Goal: Information Seeking & Learning: Learn about a topic

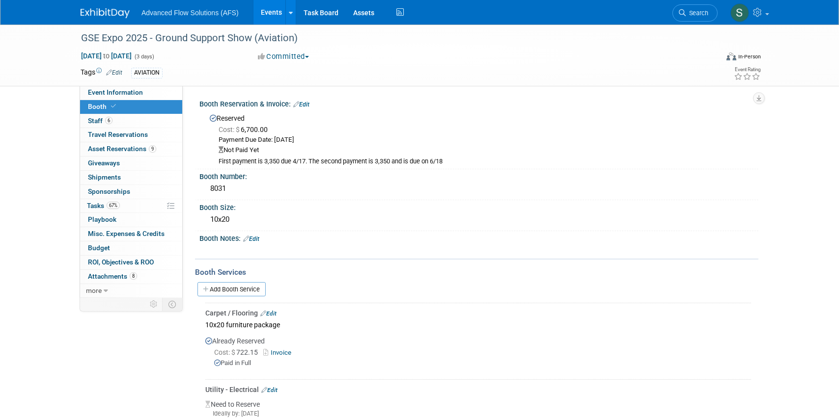
click at [112, 12] on img at bounding box center [105, 13] width 49 height 10
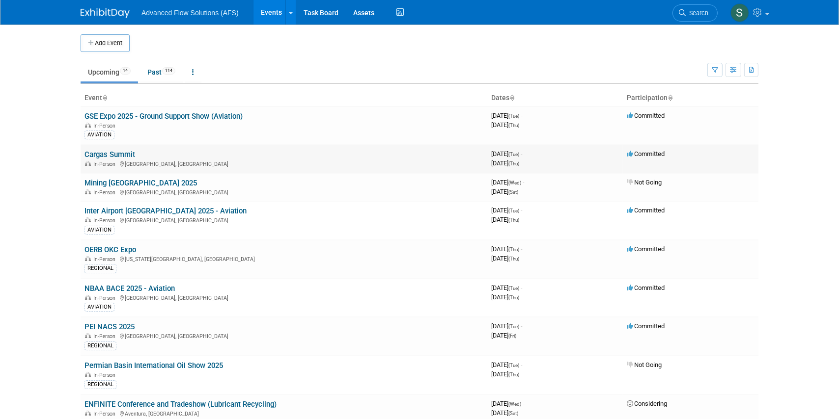
click at [118, 154] on link "Cargas Summit" at bounding box center [109, 154] width 51 height 9
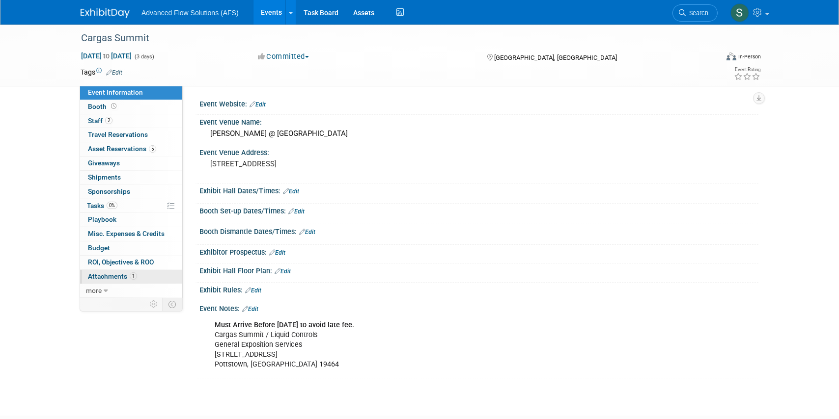
click at [112, 275] on span "Attachments 1" at bounding box center [112, 277] width 49 height 8
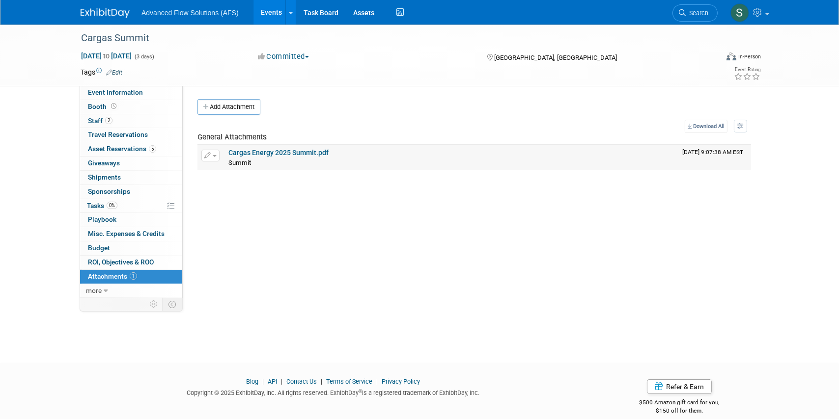
click at [280, 152] on link "Cargas Energy 2025 Summit.pdf" at bounding box center [278, 153] width 100 height 8
click at [105, 92] on span "Event Information" at bounding box center [115, 92] width 55 height 8
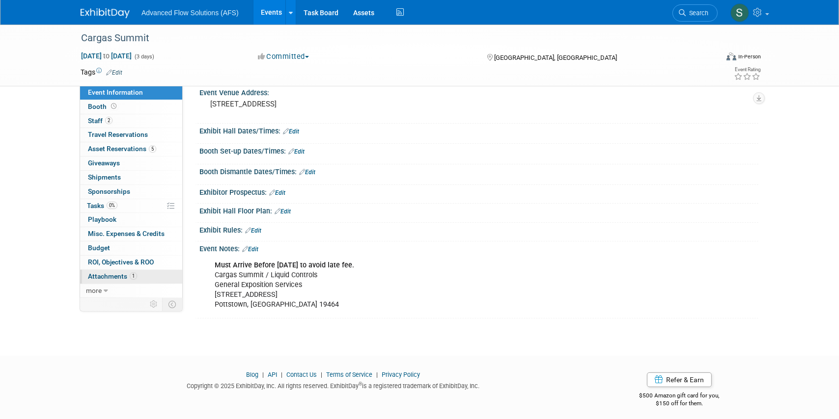
scroll to position [64, 0]
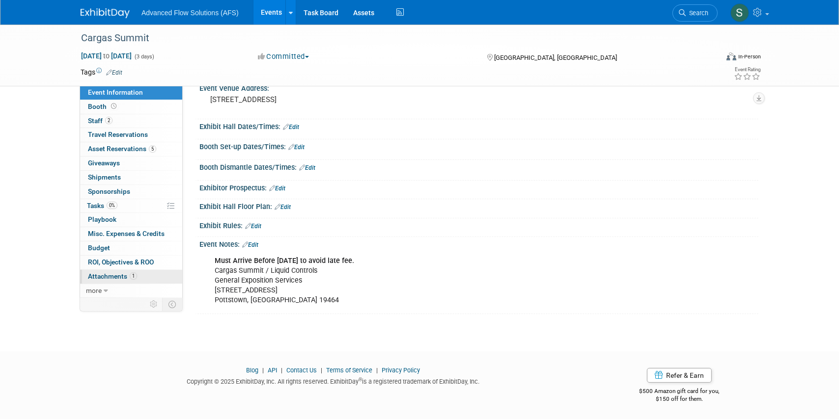
drag, startPoint x: 103, startPoint y: 276, endPoint x: 109, endPoint y: 274, distance: 5.6
click at [104, 276] on span "Attachments 1" at bounding box center [112, 277] width 49 height 8
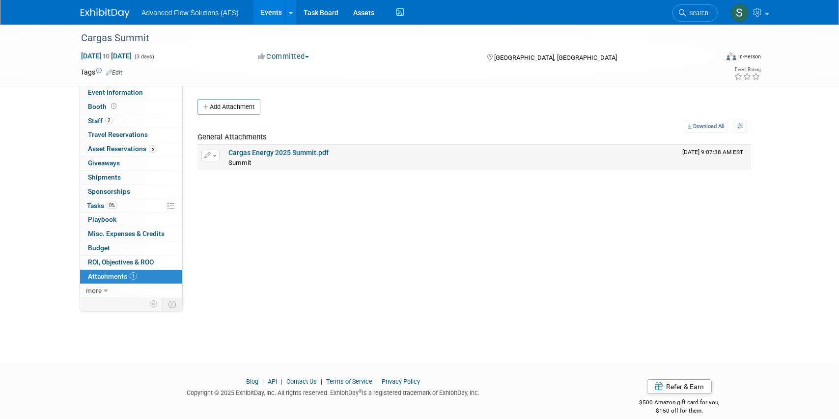
click at [266, 155] on link "Cargas Energy 2025 Summit.pdf" at bounding box center [278, 153] width 100 height 8
click at [116, 12] on img at bounding box center [105, 13] width 49 height 10
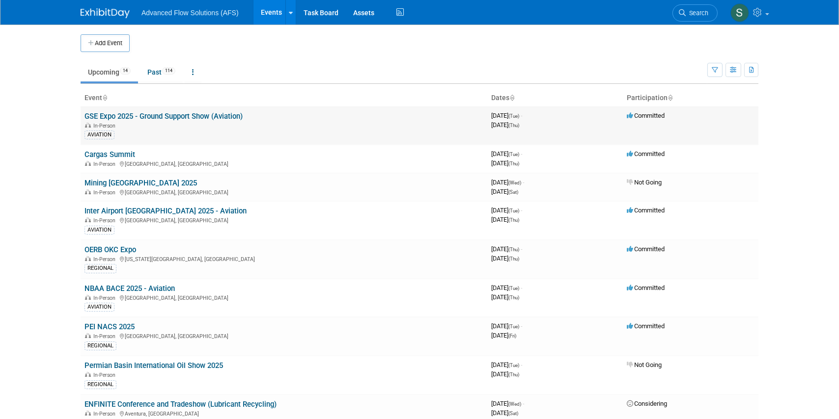
click at [93, 115] on link "GSE Expo 2025 - Ground Support Show (Aviation)" at bounding box center [163, 116] width 158 height 9
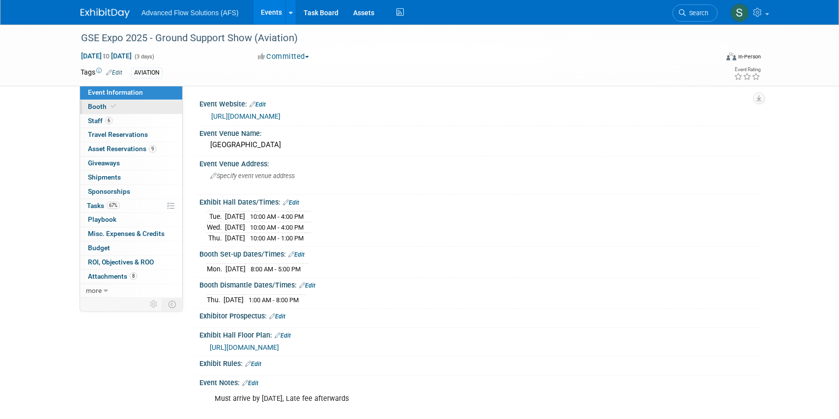
click at [101, 105] on span "Booth" at bounding box center [103, 107] width 30 height 8
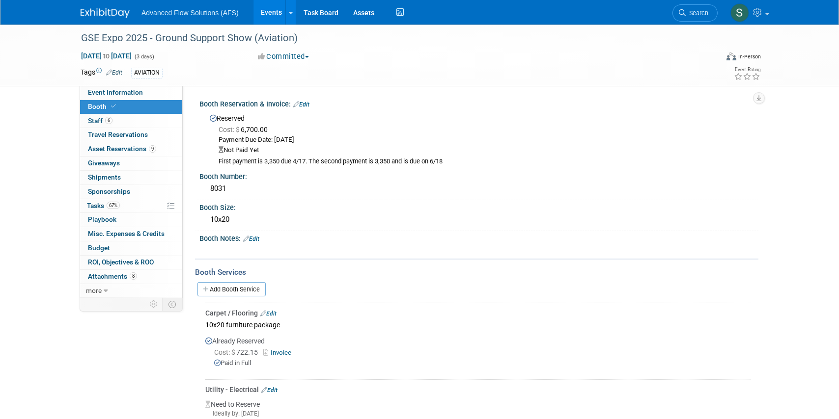
click at [96, 10] on img at bounding box center [105, 13] width 49 height 10
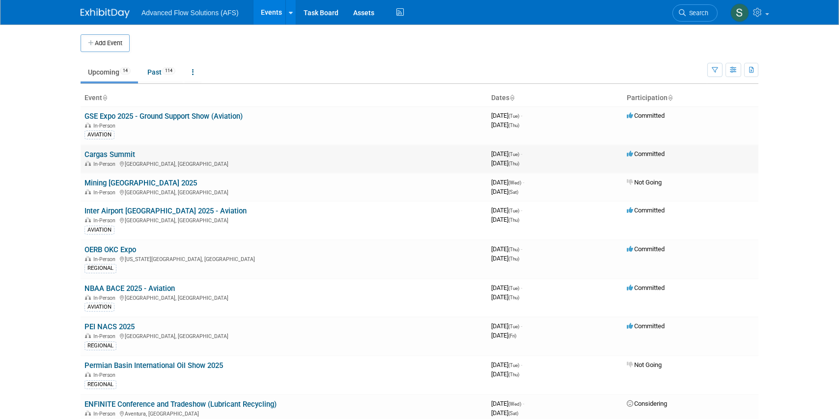
click at [124, 153] on link "Cargas Summit" at bounding box center [109, 154] width 51 height 9
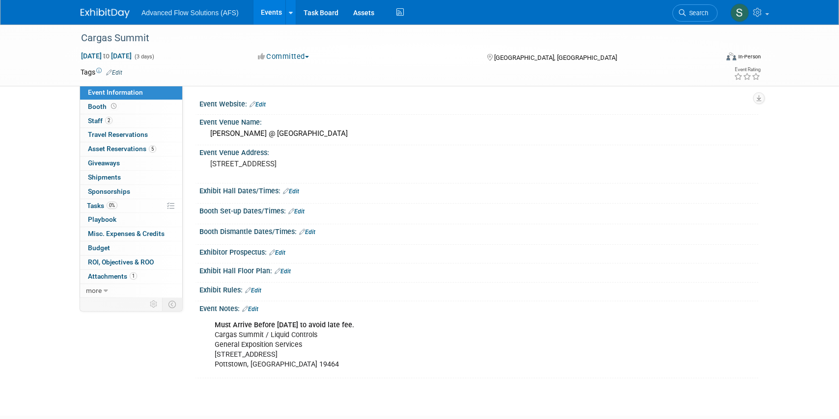
click at [112, 15] on img at bounding box center [105, 13] width 49 height 10
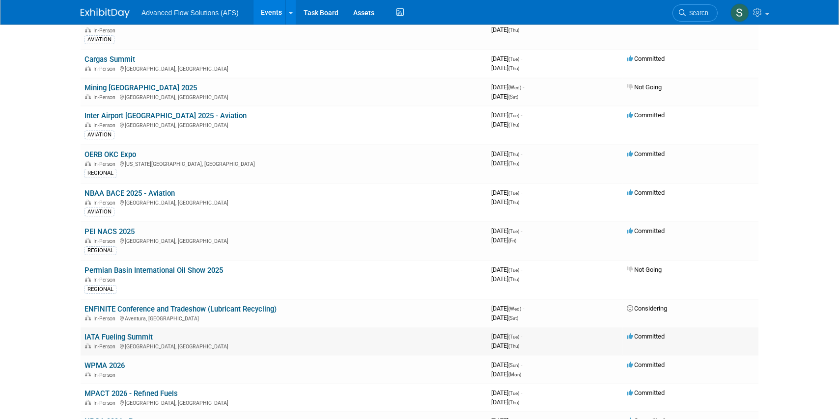
scroll to position [89, 0]
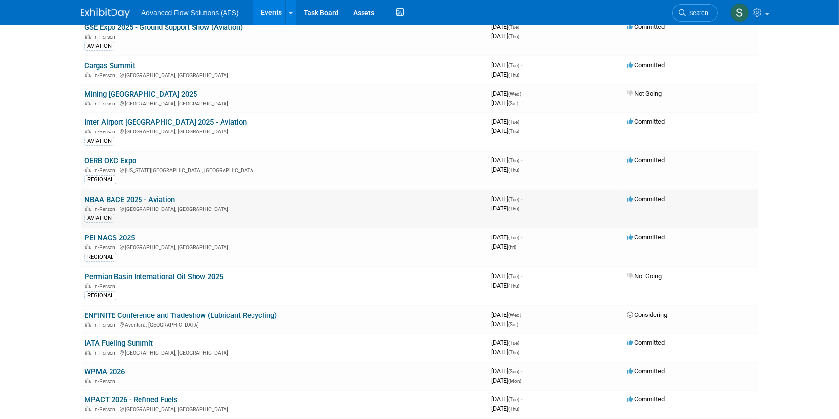
click at [112, 196] on link "NBAA BACE 2025 - Aviation" at bounding box center [129, 200] width 90 height 9
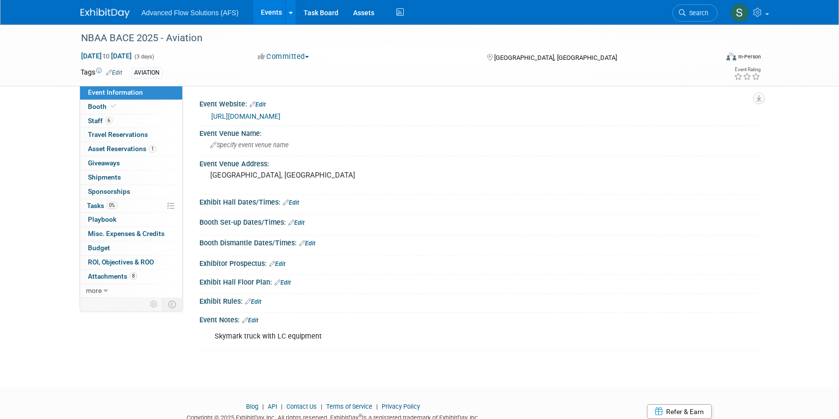
click at [280, 115] on link "https://nbaa.org/events/2025-nbaa-business-aviation-convention-exhibition-nbaa-…" at bounding box center [245, 116] width 69 height 8
click at [96, 103] on span "Booth" at bounding box center [103, 107] width 30 height 8
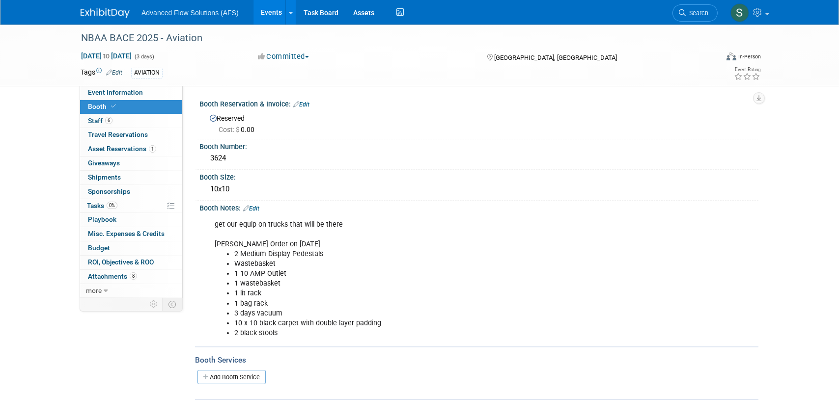
click at [109, 12] on img at bounding box center [105, 13] width 49 height 10
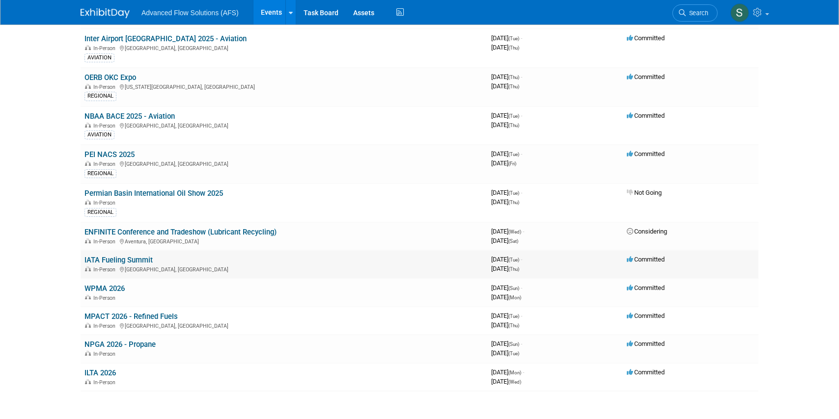
scroll to position [223, 0]
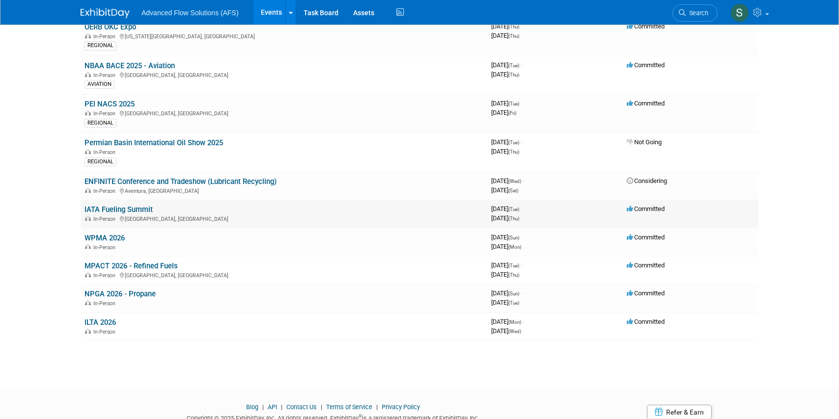
click at [121, 206] on link "IATA Fueling Summit" at bounding box center [118, 209] width 68 height 9
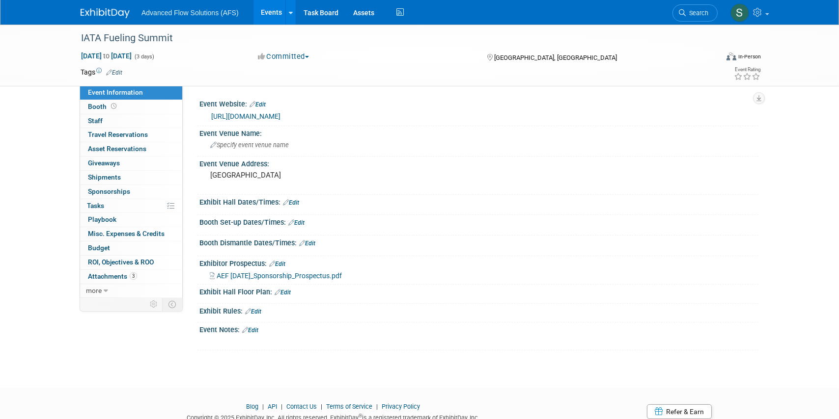
click at [280, 114] on link "https://www.iata.org/en/events/all/iata-aviation-energy-forum/" at bounding box center [245, 116] width 69 height 8
click at [99, 103] on span "Booth" at bounding box center [103, 107] width 30 height 8
